Goal: Task Accomplishment & Management: Manage account settings

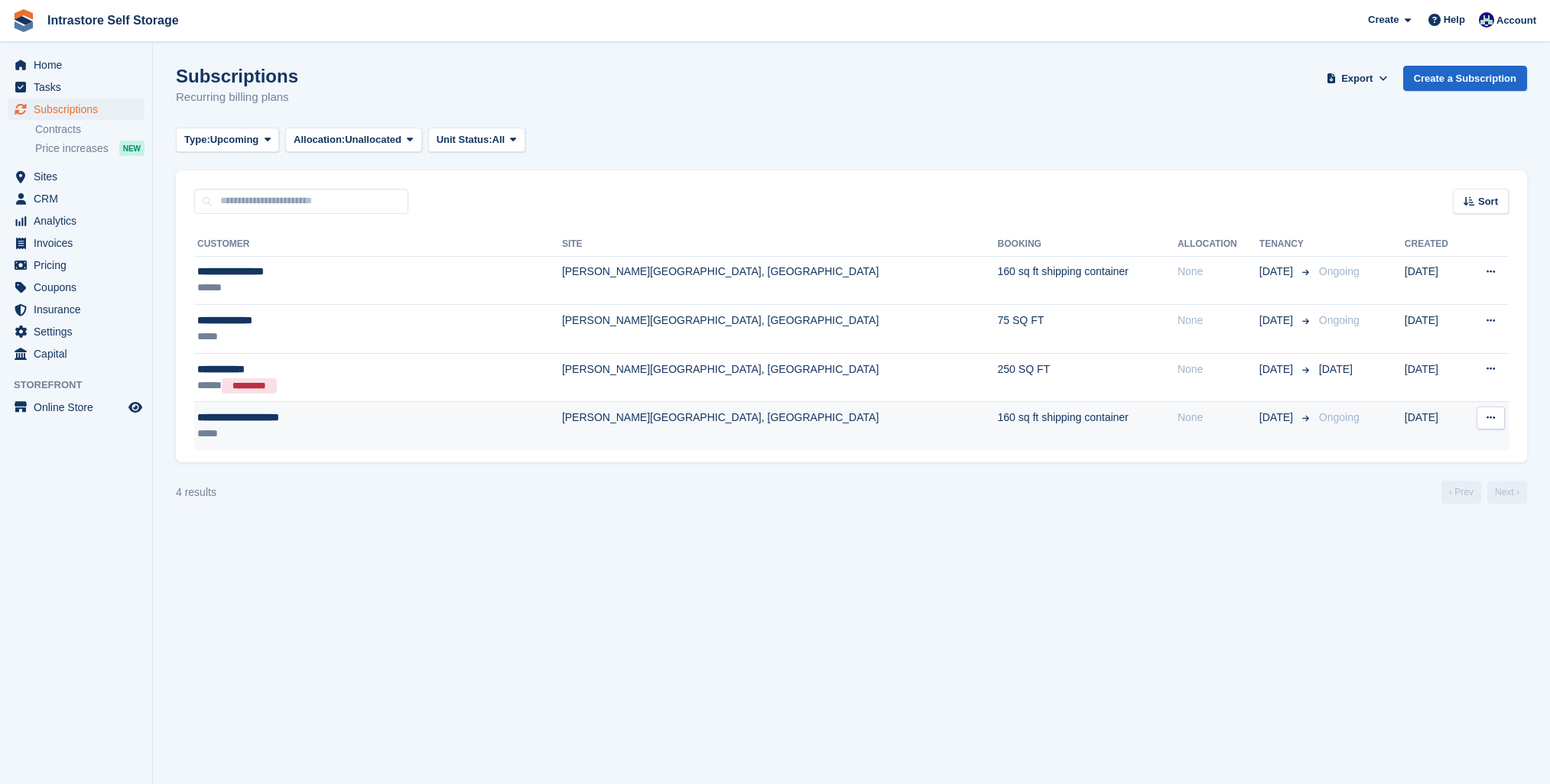
click at [1260, 423] on span "26 Aug" at bounding box center [1277, 418] width 36 height 16
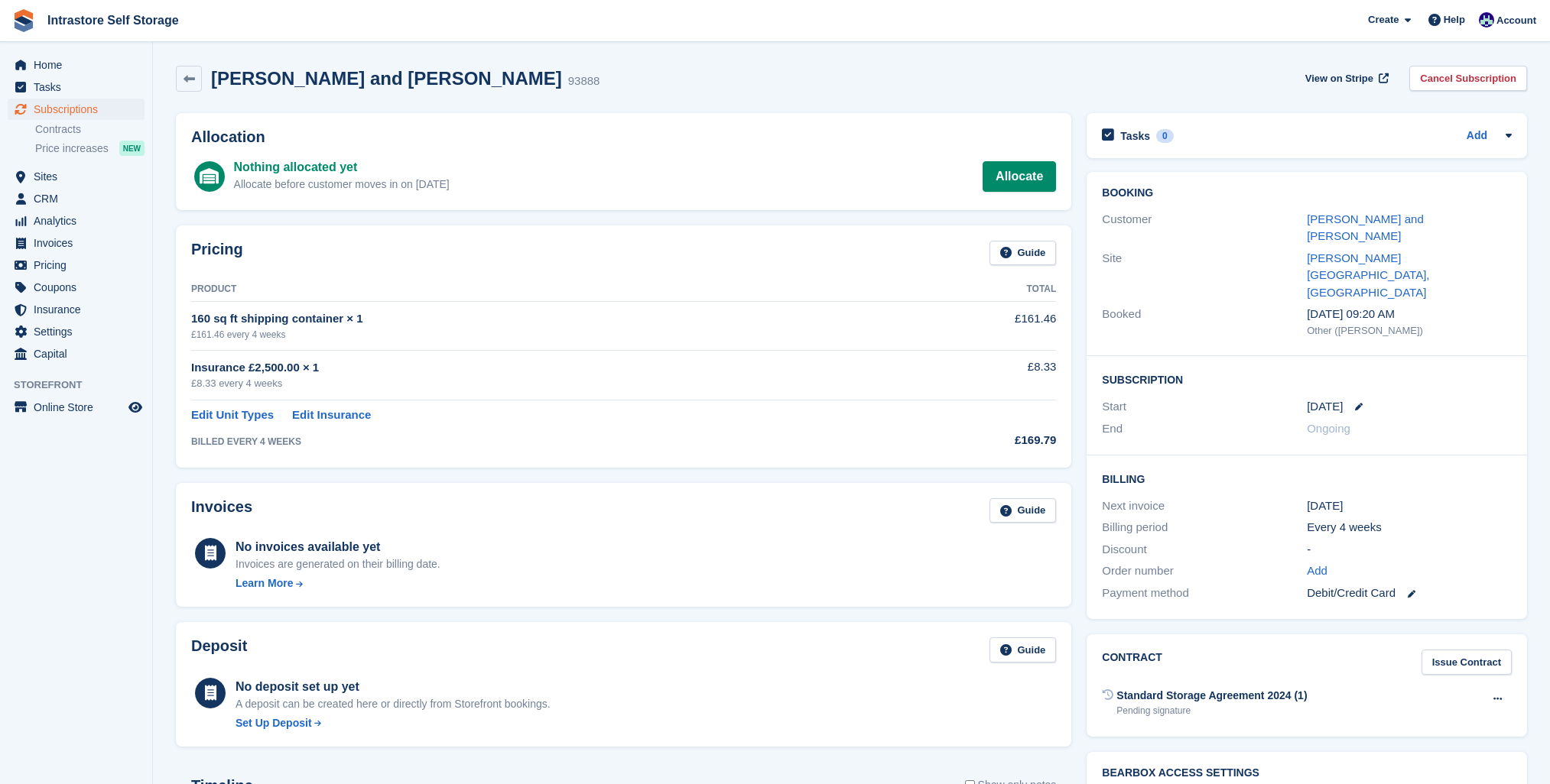
click at [1324, 399] on time "26 Aug" at bounding box center [1325, 408] width 36 height 18
click at [1370, 399] on div "26 Aug" at bounding box center [1410, 408] width 205 height 18
click at [1361, 403] on icon at bounding box center [1359, 407] width 8 height 8
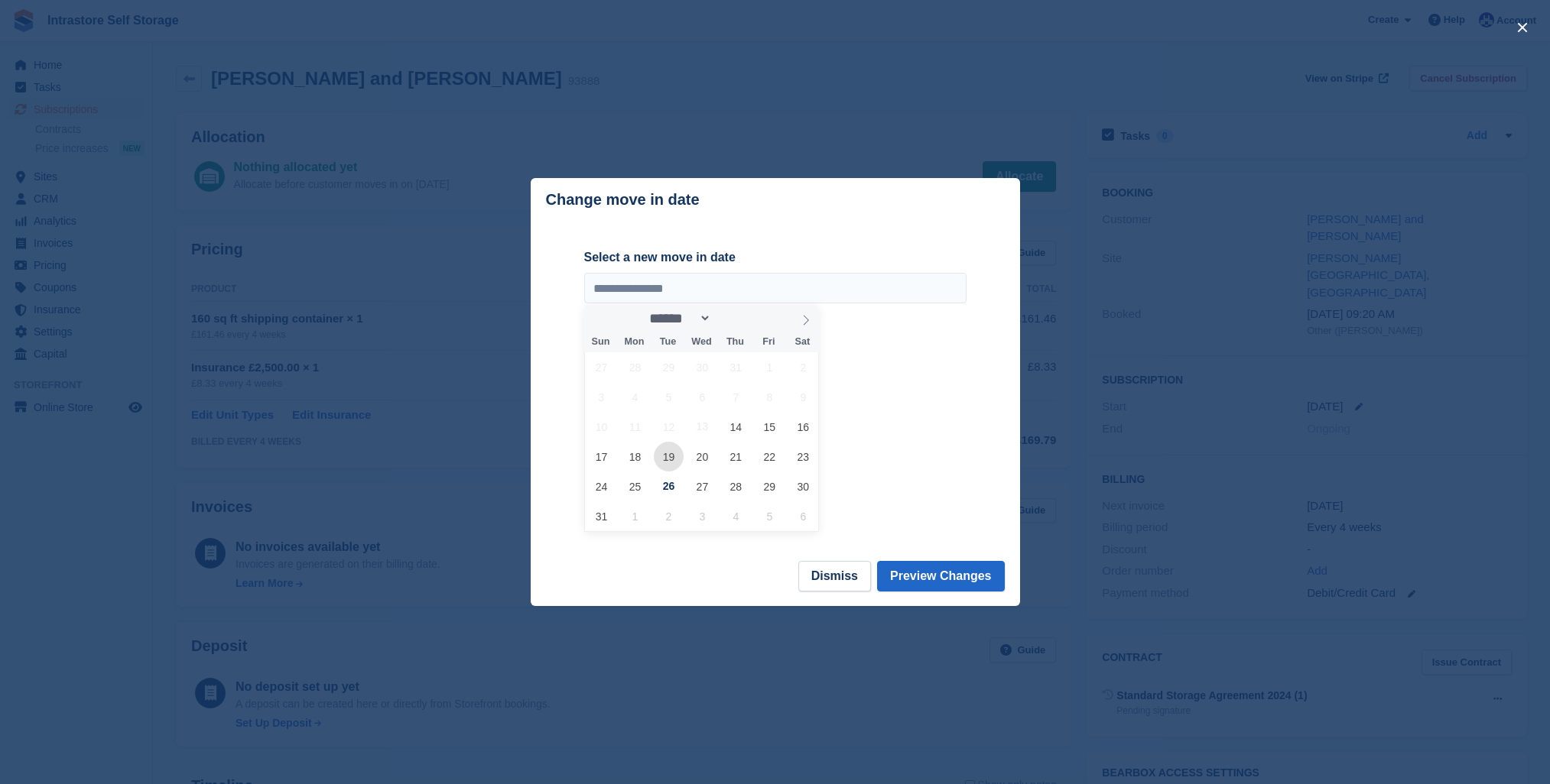
click at [662, 459] on span "19" at bounding box center [669, 457] width 30 height 30
type input "**********"
click at [938, 581] on button "Preview Changes" at bounding box center [942, 576] width 128 height 30
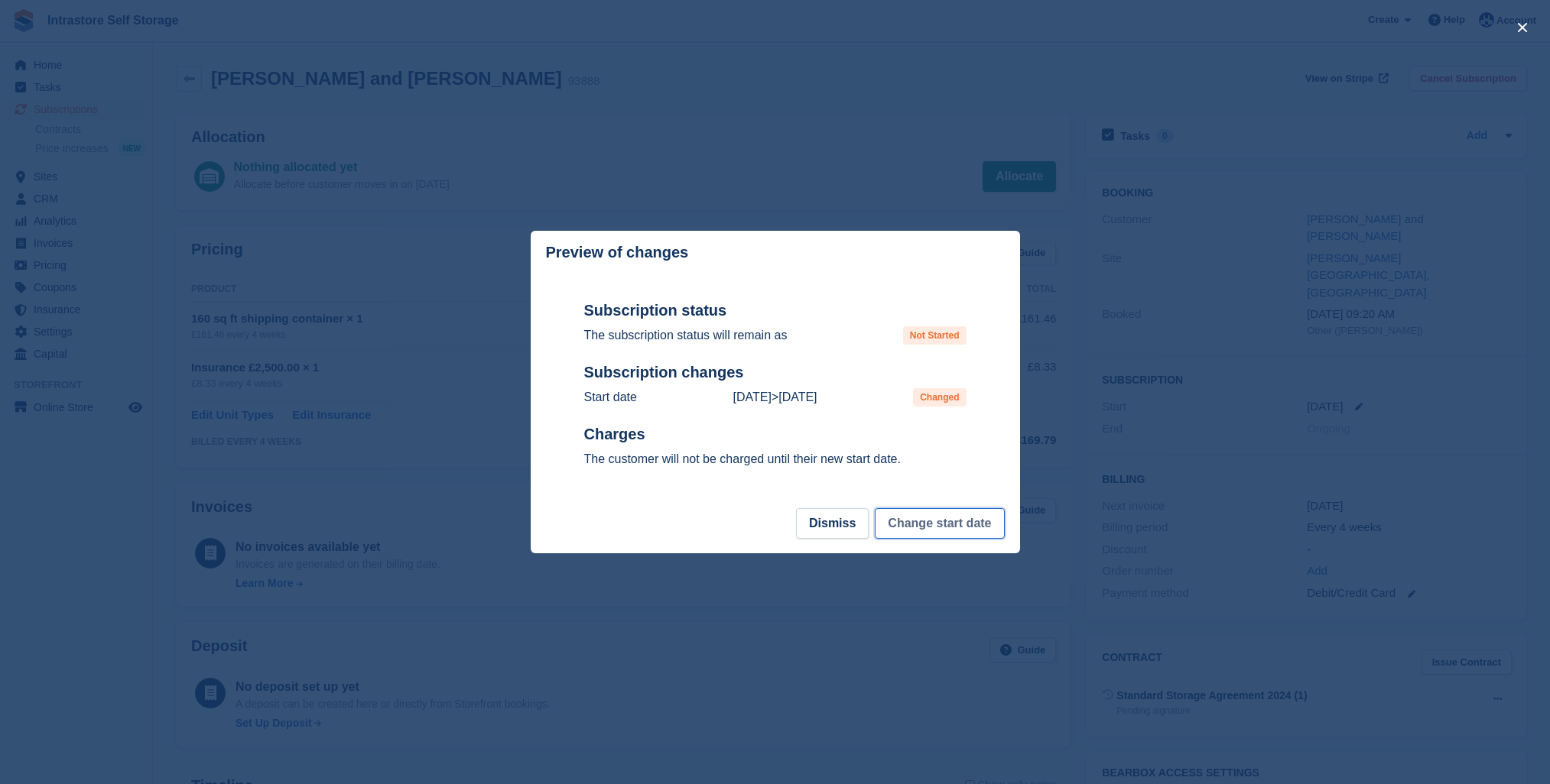
click at [911, 535] on button "Change start date" at bounding box center [940, 524] width 130 height 30
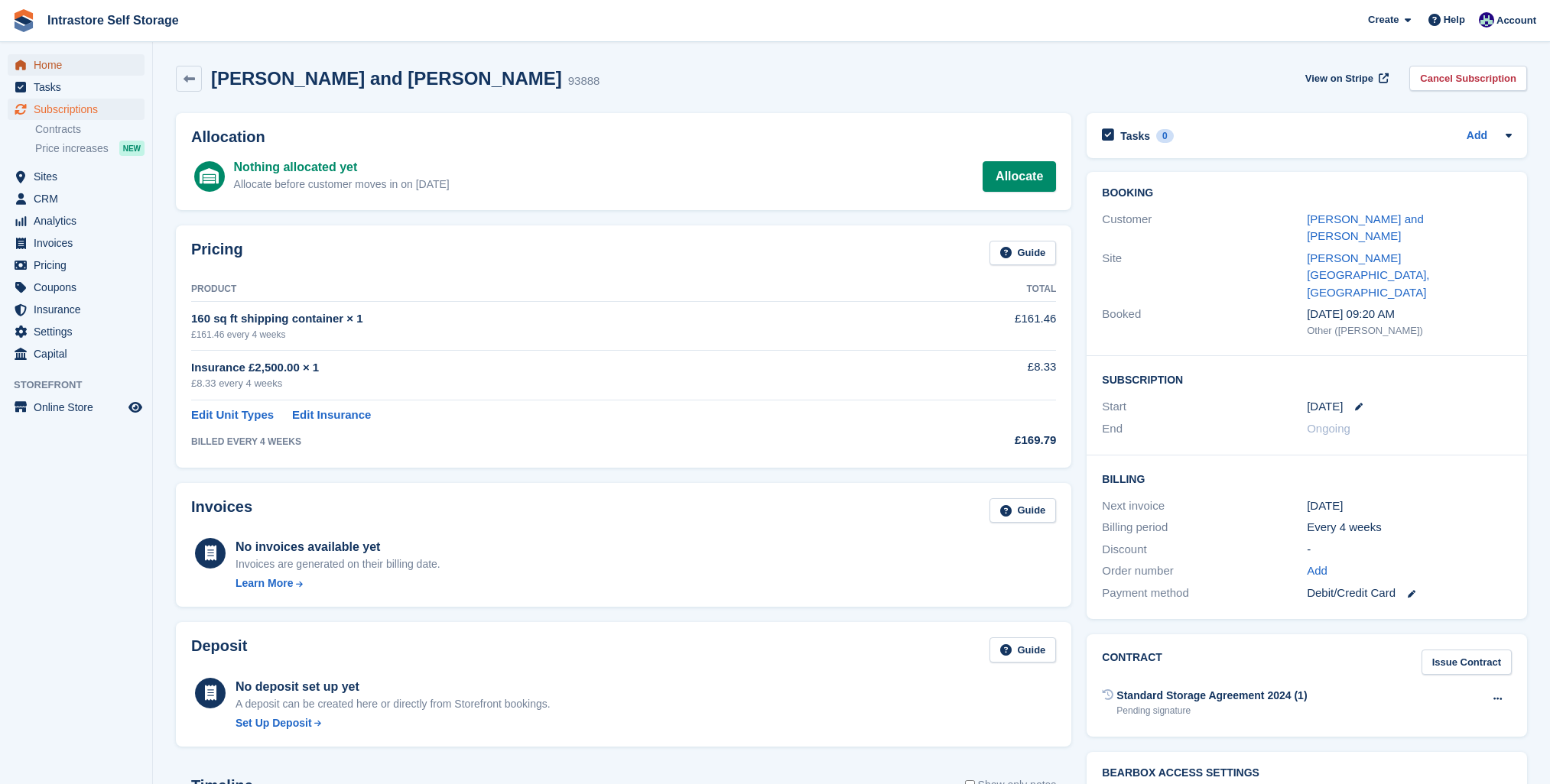
click at [57, 69] on span "Home" at bounding box center [79, 65] width 91 height 21
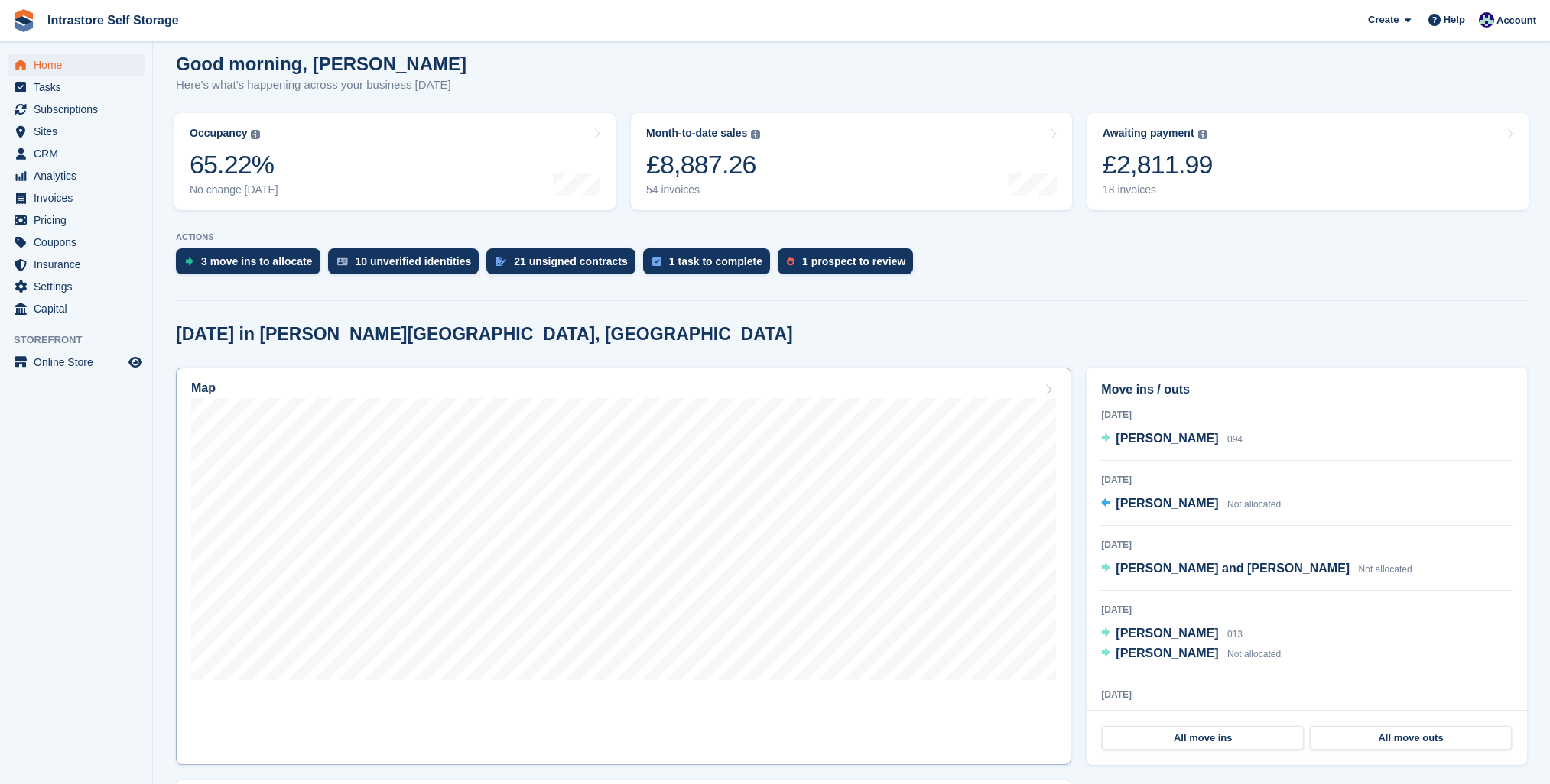
scroll to position [153, 0]
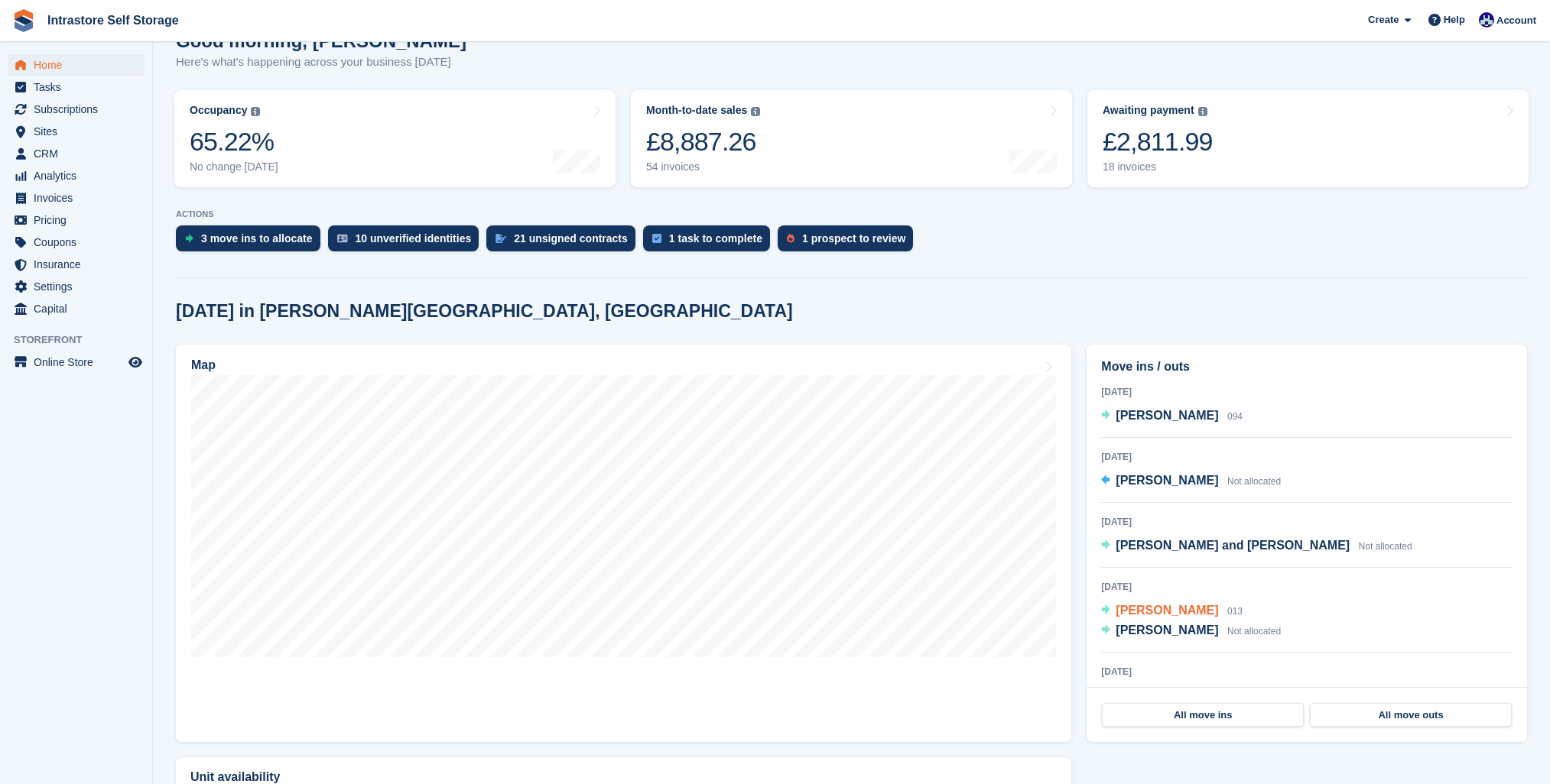
click at [1153, 614] on span "[PERSON_NAME]" at bounding box center [1166, 610] width 102 height 13
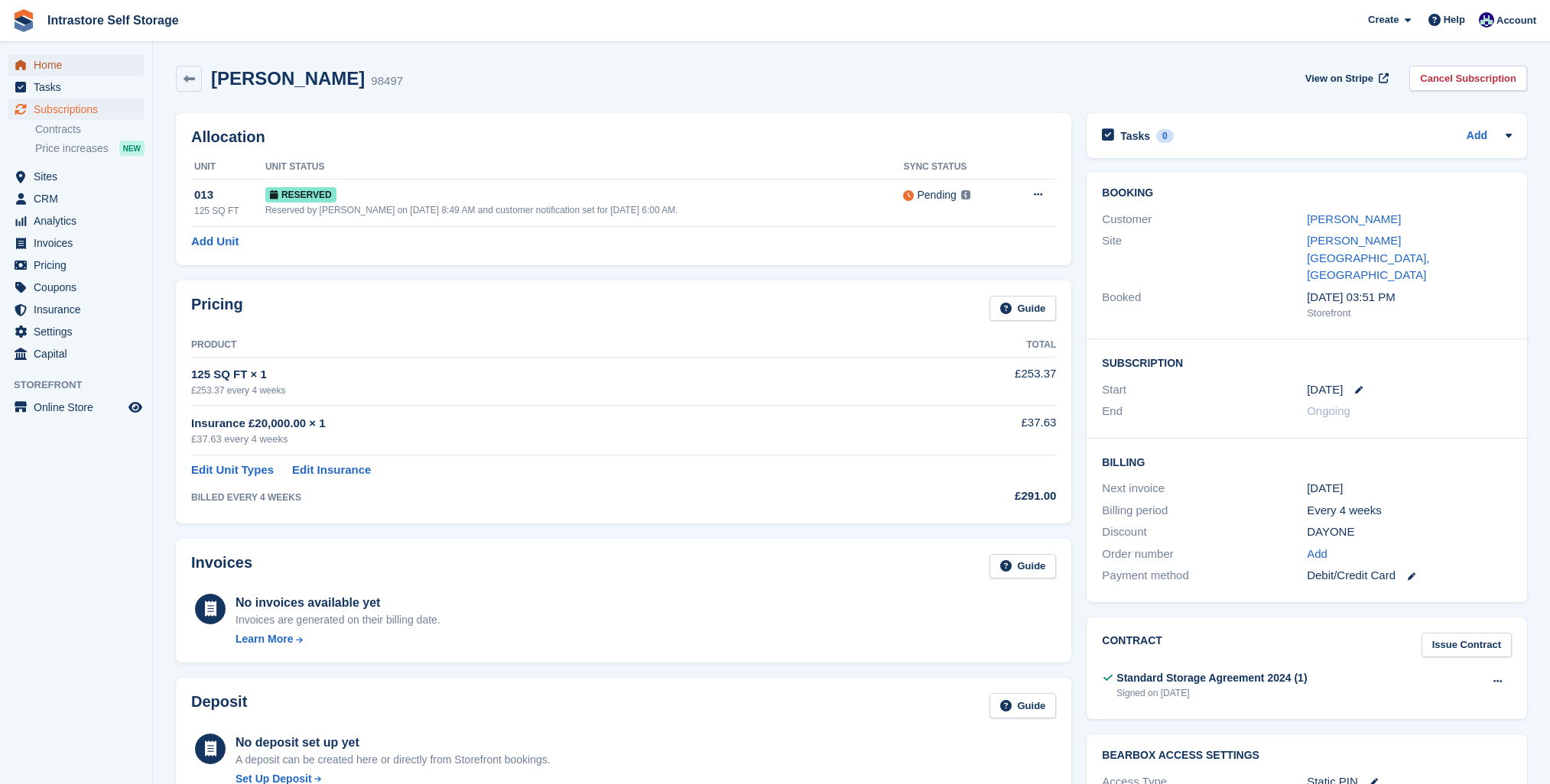
click at [34, 68] on span "Home" at bounding box center [79, 65] width 91 height 21
